Goal: Transaction & Acquisition: Purchase product/service

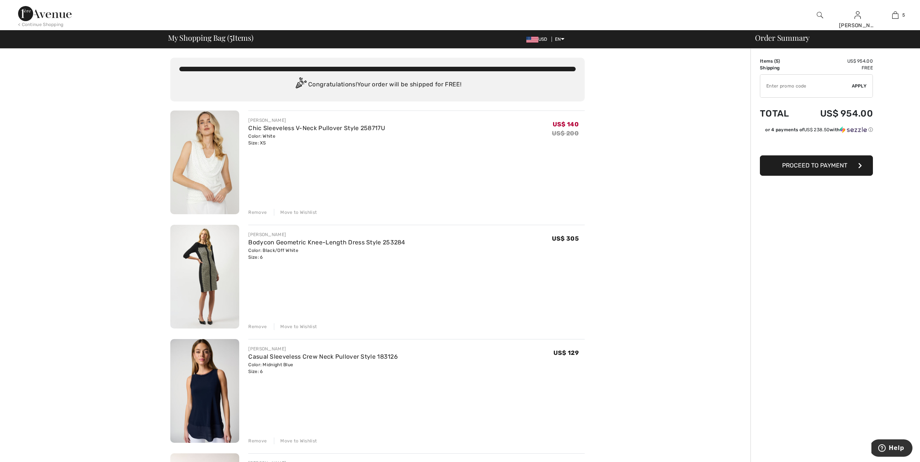
click at [285, 323] on div "Move to Wishlist" at bounding box center [295, 326] width 43 height 7
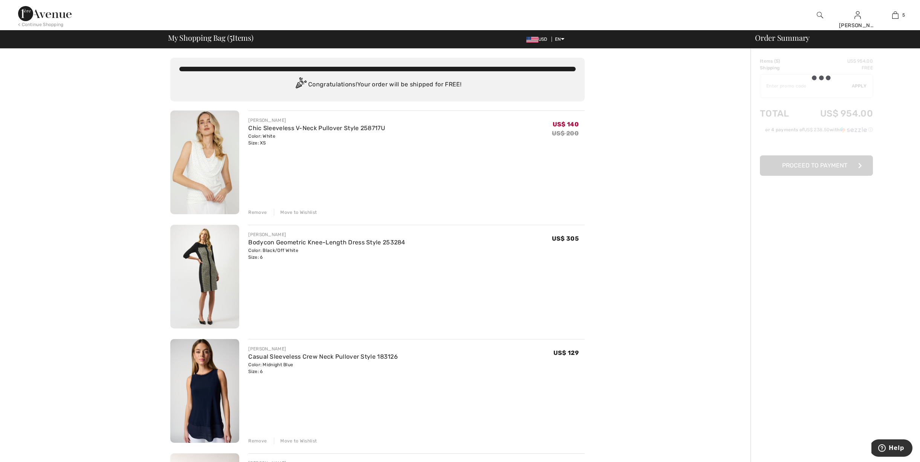
click at [261, 439] on div "Remove" at bounding box center [257, 440] width 18 height 7
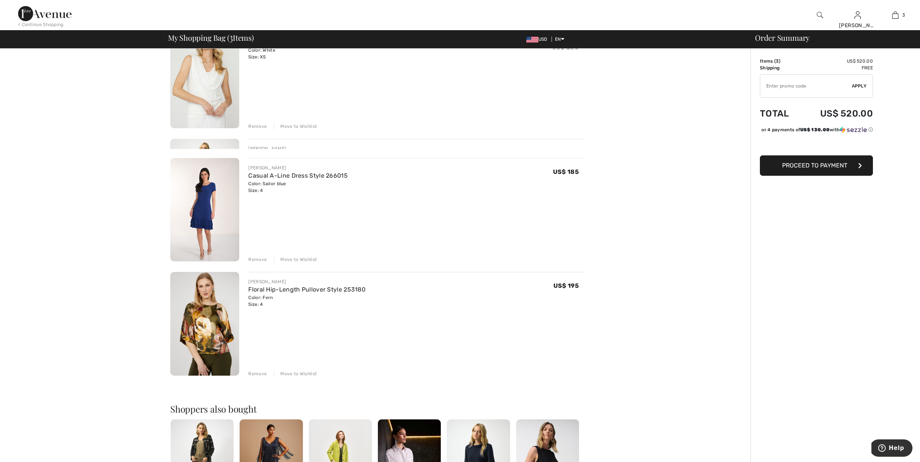
scroll to position [46, 0]
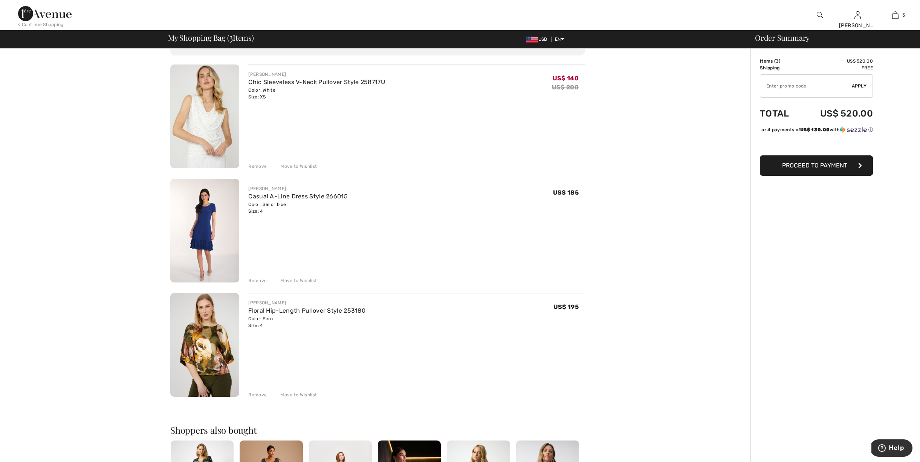
click at [210, 347] on img at bounding box center [204, 345] width 69 height 104
click at [257, 310] on link "Floral Hip-Length Pullover Style 253180" at bounding box center [306, 310] width 117 height 7
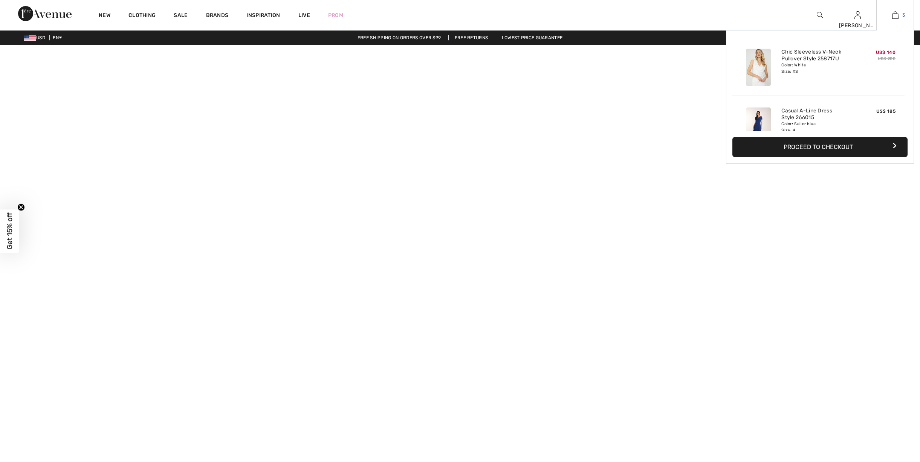
click at [893, 14] on img at bounding box center [895, 15] width 6 height 9
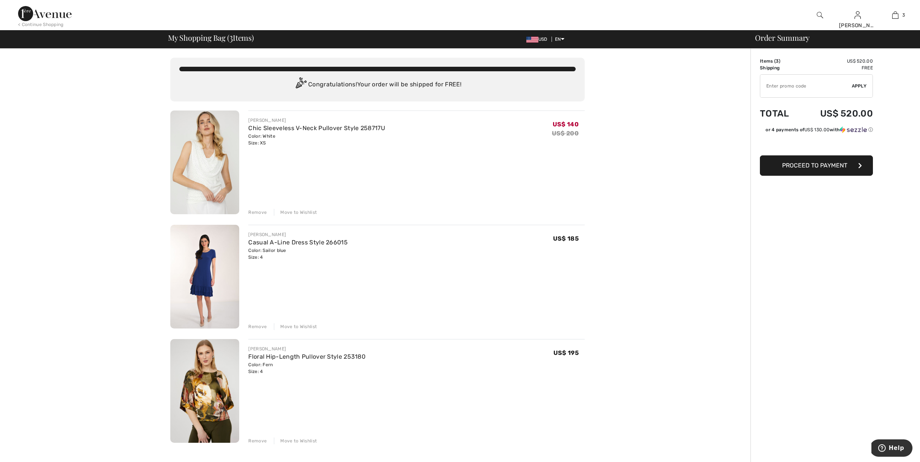
click at [199, 396] on img at bounding box center [204, 391] width 69 height 104
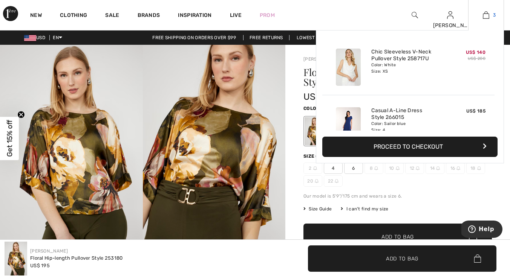
click at [489, 18] on link "3" at bounding box center [485, 15] width 35 height 9
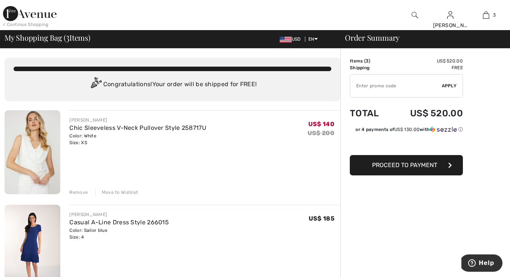
click at [44, 162] on img at bounding box center [33, 152] width 56 height 84
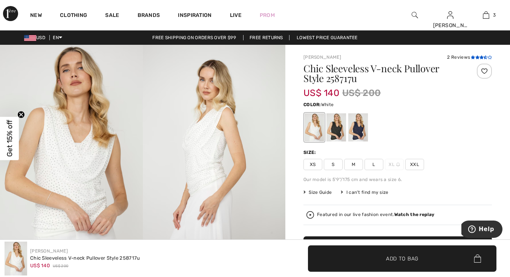
click at [479, 58] on icon at bounding box center [481, 57] width 4 height 4
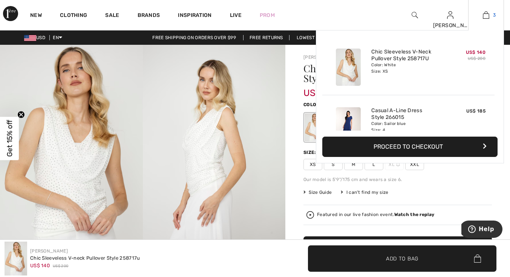
click at [488, 12] on img at bounding box center [486, 15] width 6 height 9
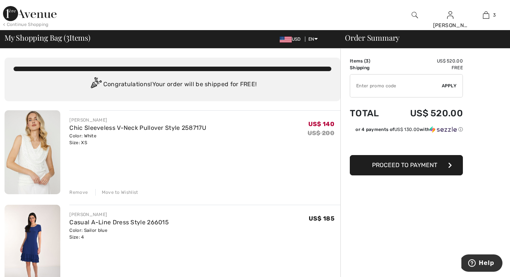
click at [117, 191] on div "Move to Wishlist" at bounding box center [116, 192] width 43 height 7
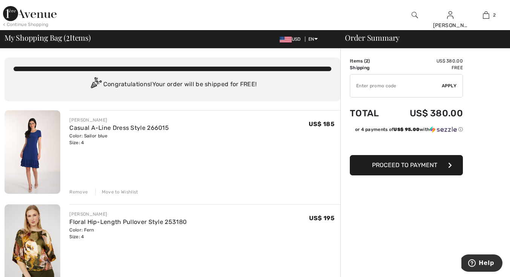
click at [117, 191] on div "Move to Wishlist" at bounding box center [116, 192] width 43 height 7
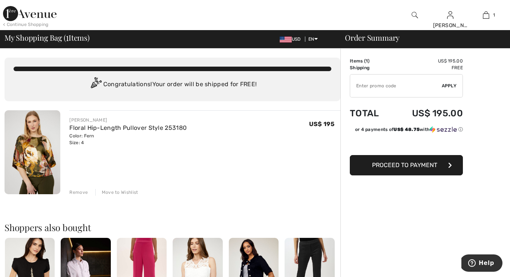
click at [434, 165] on span "Proceed to Payment" at bounding box center [404, 165] width 65 height 7
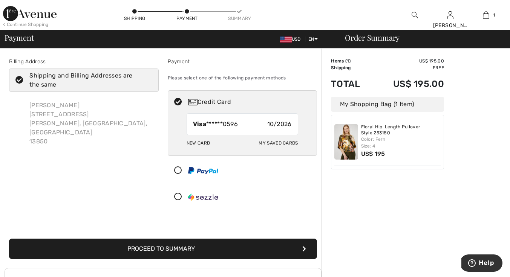
click at [214, 173] on img at bounding box center [203, 170] width 30 height 7
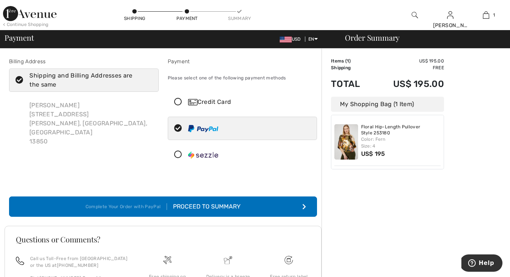
click at [289, 209] on button "Complete Your Order with PayPal Proceed to Summary" at bounding box center [163, 207] width 308 height 20
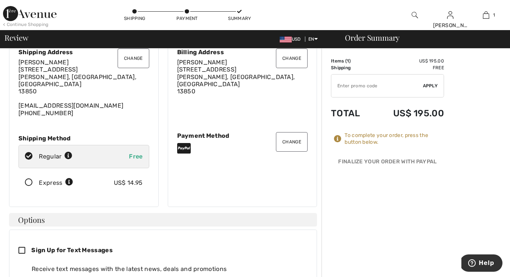
scroll to position [19, 0]
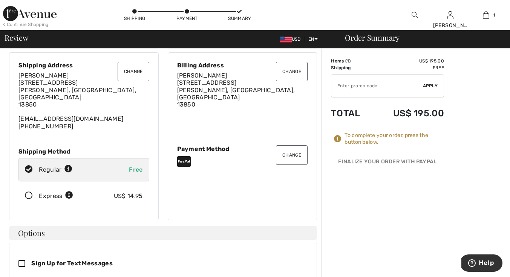
click at [29, 192] on icon at bounding box center [29, 196] width 20 height 8
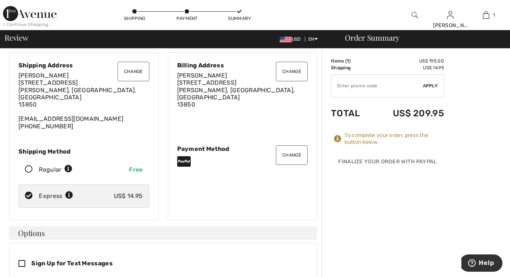
click at [289, 150] on button "Change" at bounding box center [292, 155] width 32 height 20
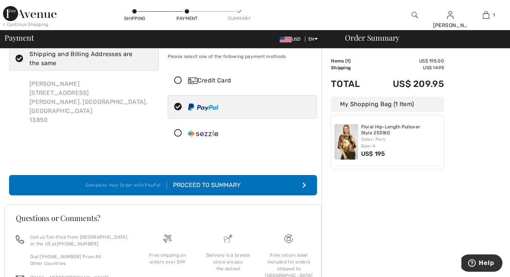
scroll to position [17, 0]
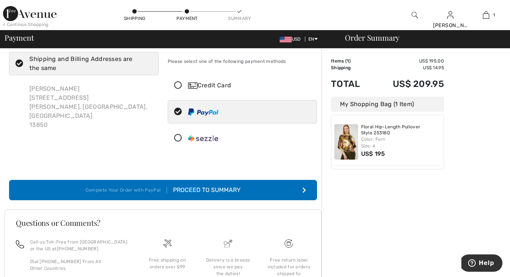
click at [178, 87] on icon at bounding box center [178, 86] width 20 height 8
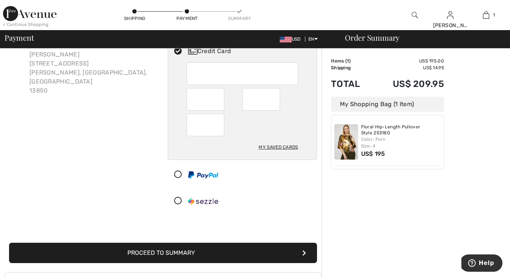
scroll to position [89, 0]
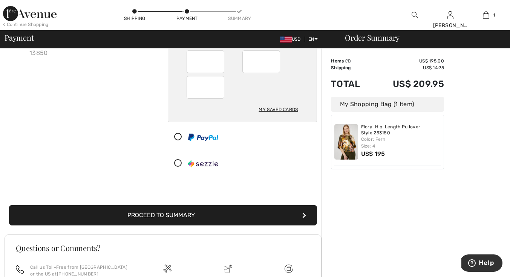
click at [272, 218] on button "Proceed to Summary" at bounding box center [163, 215] width 308 height 20
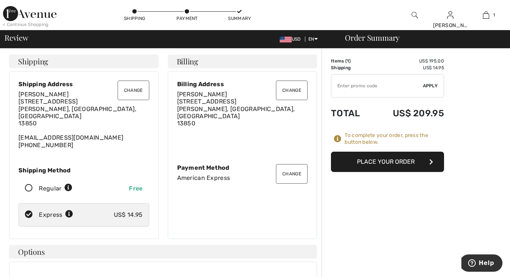
click at [373, 164] on button "Place Your Order" at bounding box center [387, 162] width 113 height 20
